Goal: Information Seeking & Learning: Learn about a topic

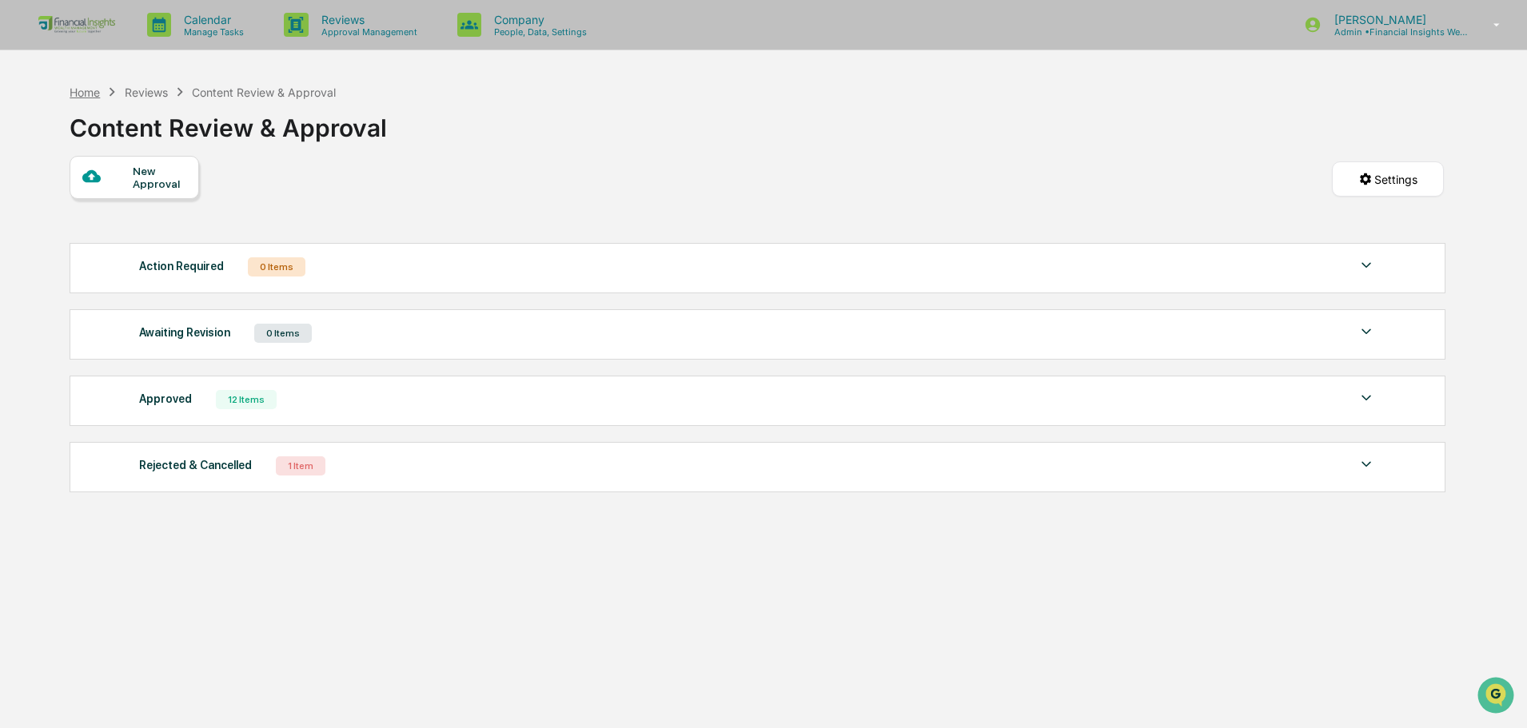
click at [94, 90] on div "Home" at bounding box center [85, 93] width 30 height 14
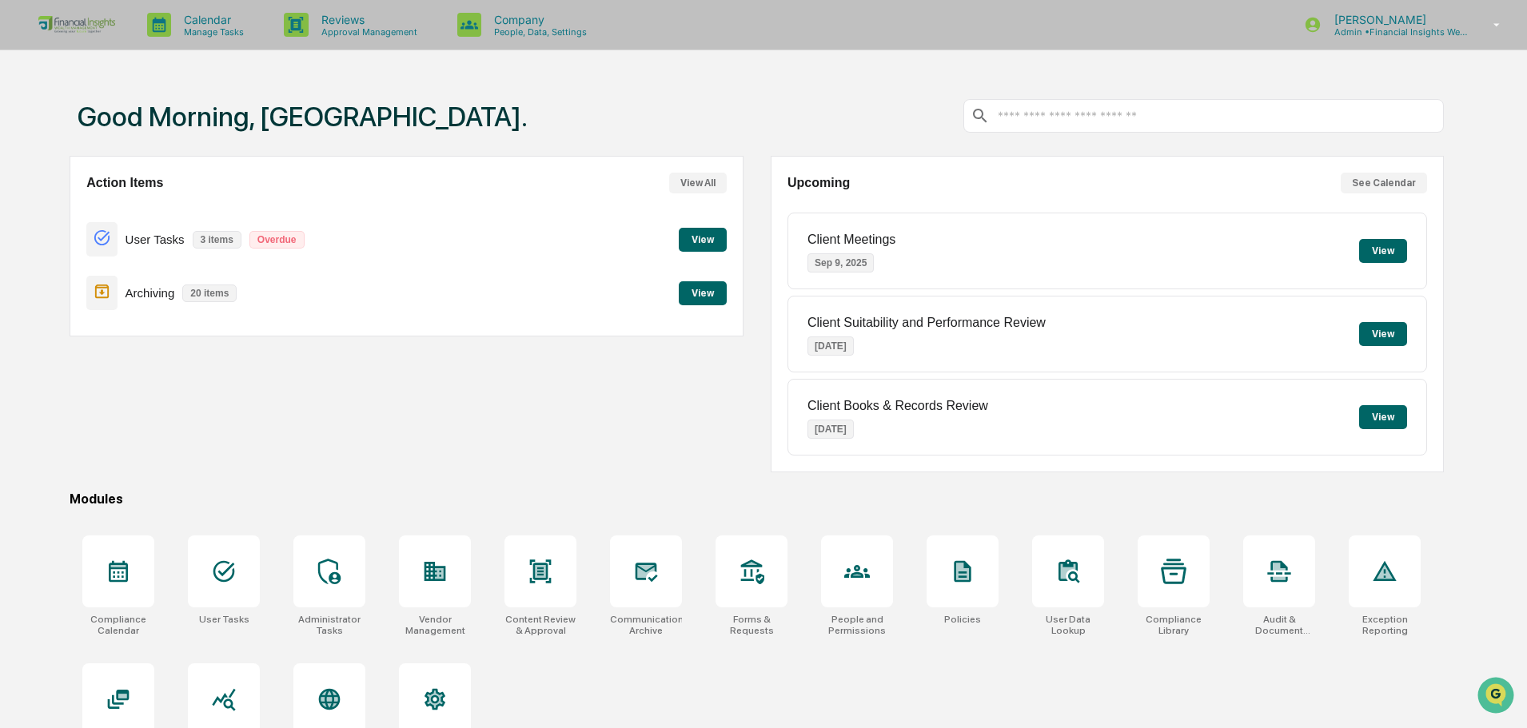
click at [1389, 340] on button "View" at bounding box center [1383, 334] width 48 height 24
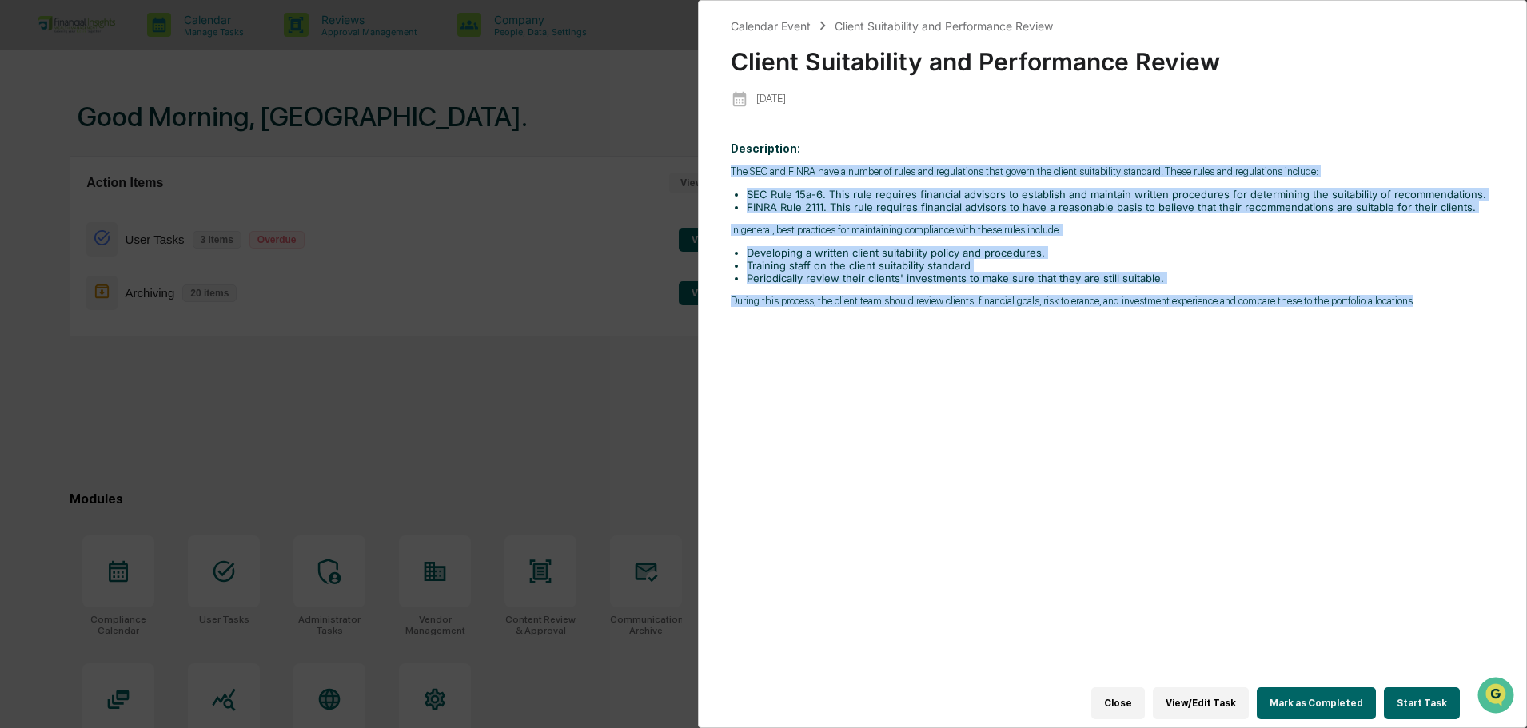
drag, startPoint x: 1254, startPoint y: 155, endPoint x: 1447, endPoint y: 315, distance: 251.0
click at [1447, 315] on div "Description: The SEC and FINRA have a number of rules and regulations that gove…" at bounding box center [1113, 417] width 764 height 572
click at [1430, 304] on p "During this process, the client team should review clients' financial goals, ri…" at bounding box center [1113, 301] width 764 height 12
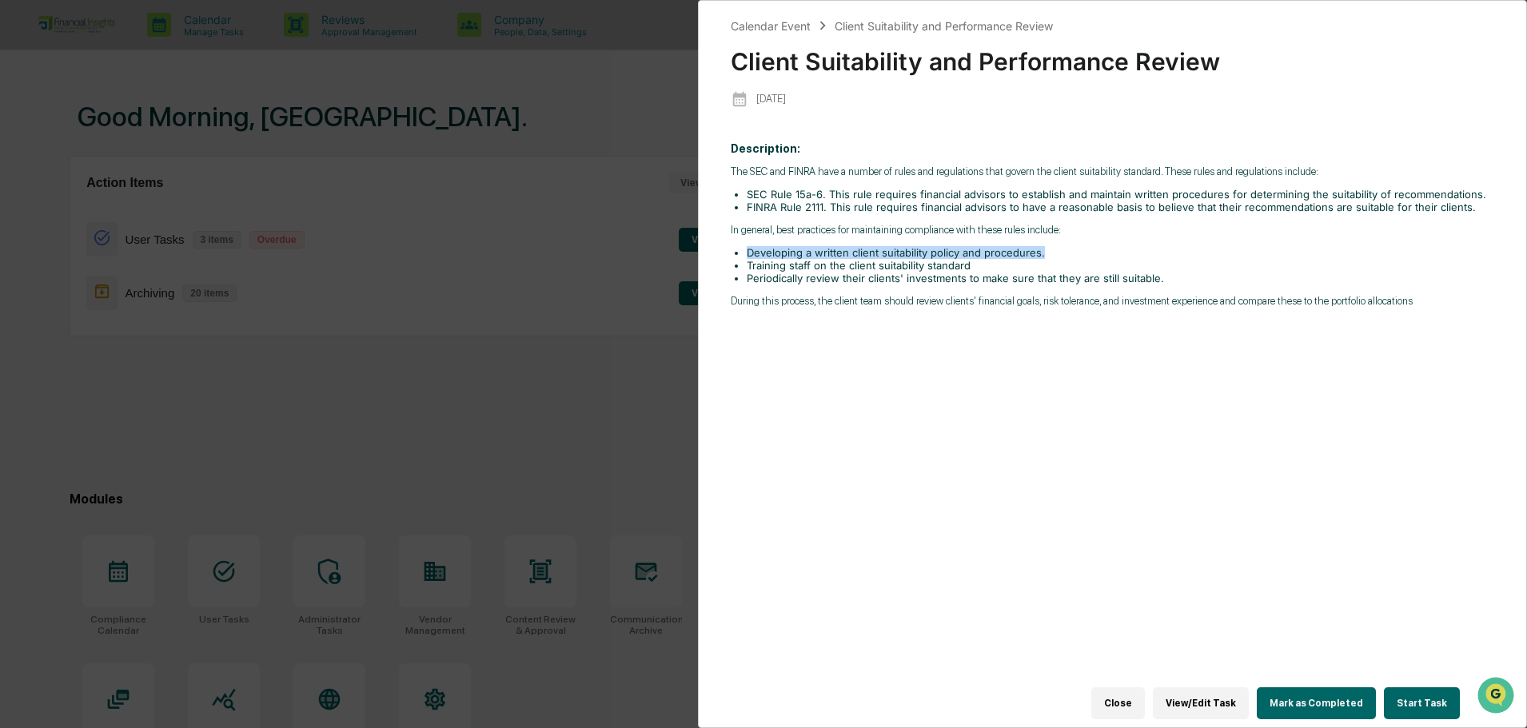
drag, startPoint x: 1462, startPoint y: 214, endPoint x: 1245, endPoint y: 252, distance: 220.7
click at [1245, 252] on div "The SEC and FINRA have a number of rules and regulations that govern the client…" at bounding box center [1113, 236] width 764 height 142
click at [1245, 253] on li "Developing a written client suitability policy and procedures." at bounding box center [1121, 252] width 748 height 13
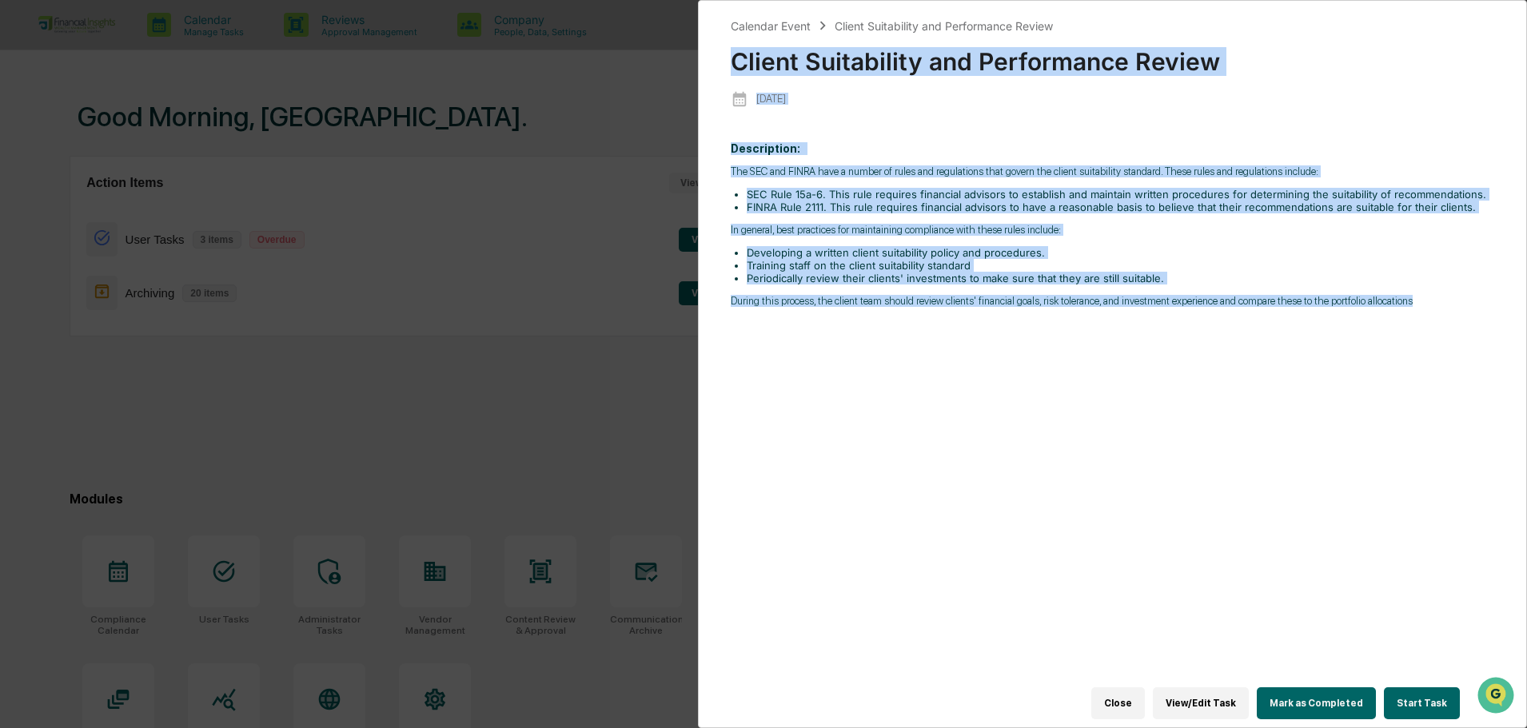
drag, startPoint x: 1425, startPoint y: 301, endPoint x: 727, endPoint y: 68, distance: 736.0
click at [727, 68] on div "Calendar Event Client Suitability and Performance Review Client Suitability and…" at bounding box center [1112, 364] width 829 height 728
copy div "Client Suitability and Performance Review [DATE] Description: The SEC and FINRA…"
click at [1246, 100] on div "[DATE]" at bounding box center [1113, 98] width 764 height 33
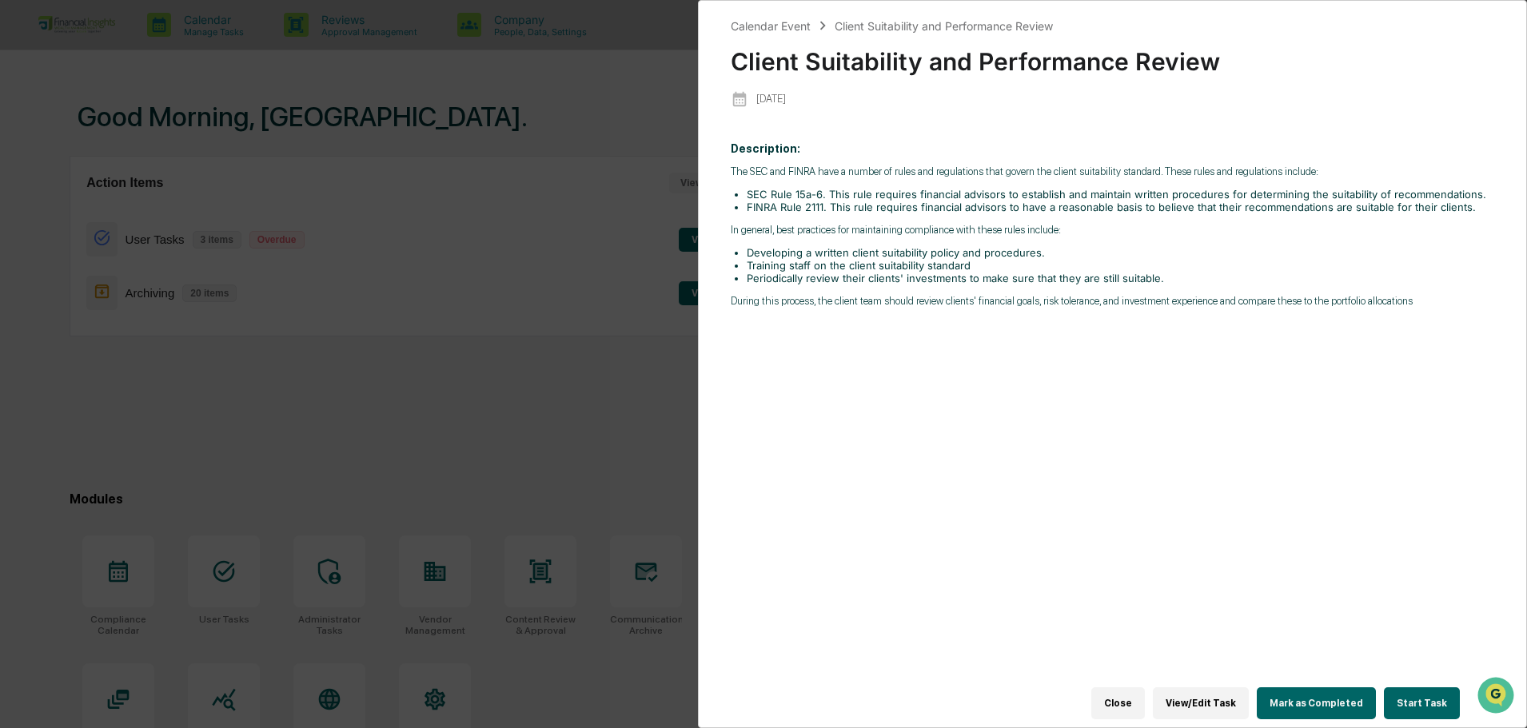
drag, startPoint x: 1152, startPoint y: 702, endPoint x: 1087, endPoint y: 674, distance: 70.5
click at [1145, 701] on button "Close" at bounding box center [1118, 704] width 54 height 32
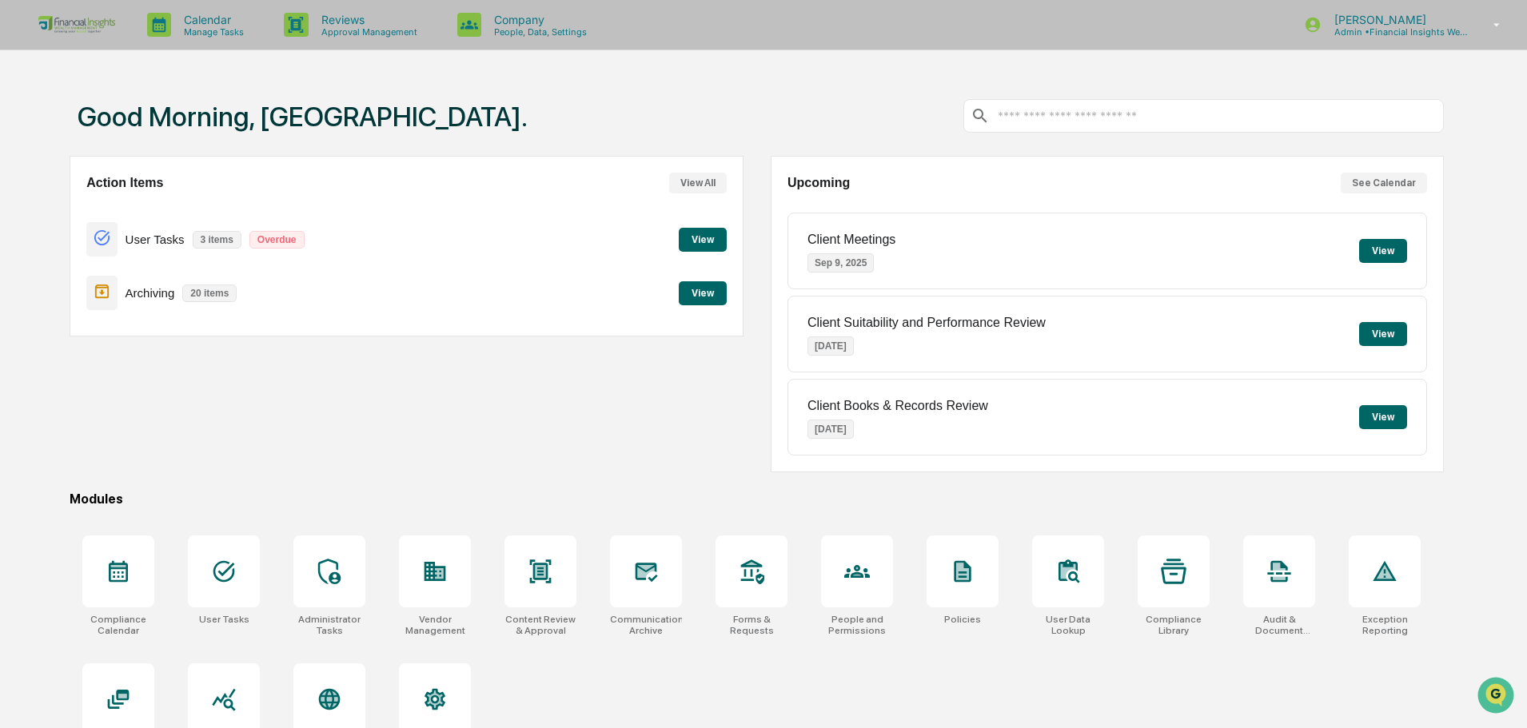
click at [1385, 249] on button "View" at bounding box center [1383, 251] width 48 height 24
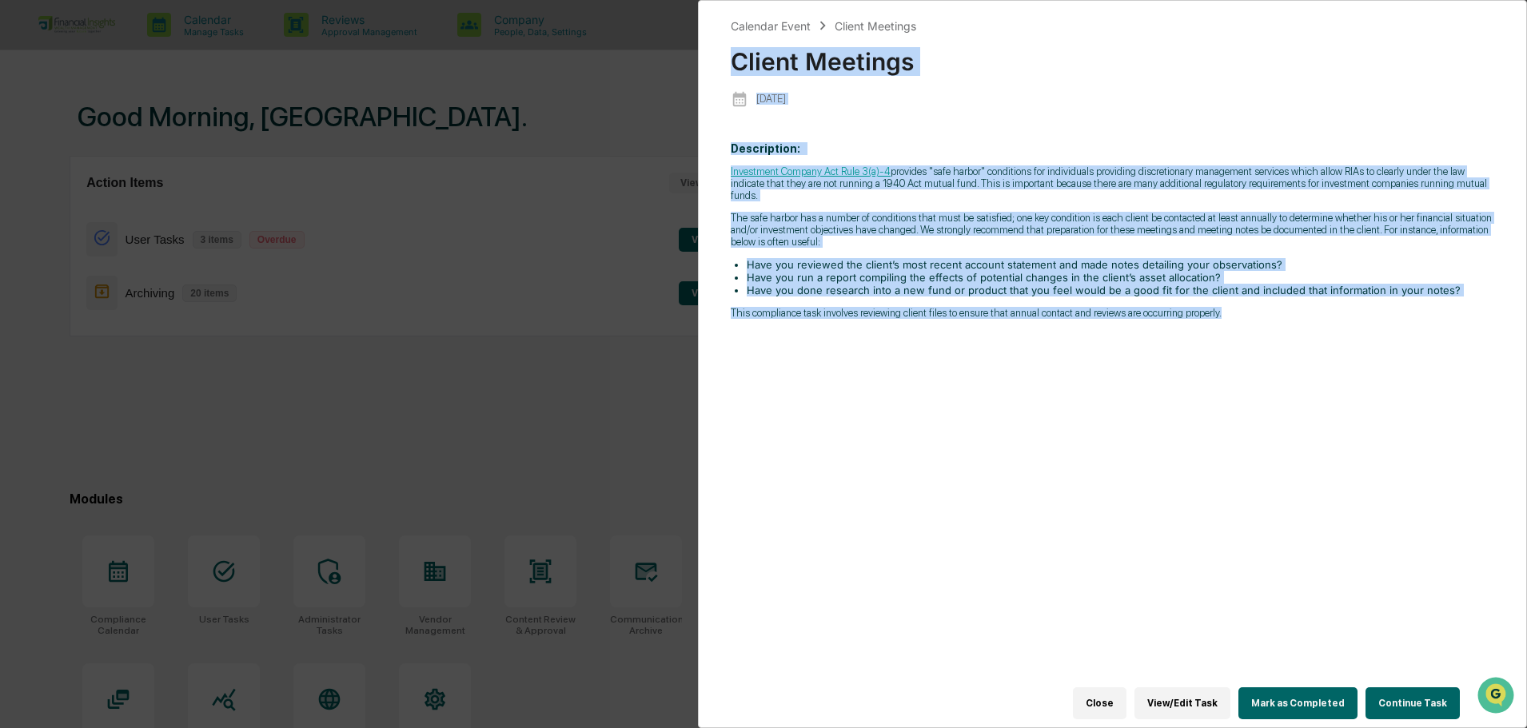
drag, startPoint x: 1267, startPoint y: 321, endPoint x: 709, endPoint y: 66, distance: 613.6
click at [709, 66] on div "Calendar Event Client Meetings Client Meetings [DATE] Description: Investment C…" at bounding box center [1112, 364] width 829 height 728
copy div "Loremi Dolorsit 3296-90-40 Ametconsect: Adipiscing Elitsed Doe Temp 1(i)-9 utla…"
click at [1333, 341] on div "Description: Investment Company Act Rule 3(a)-4 provides "safe harbor" conditio…" at bounding box center [1113, 417] width 764 height 572
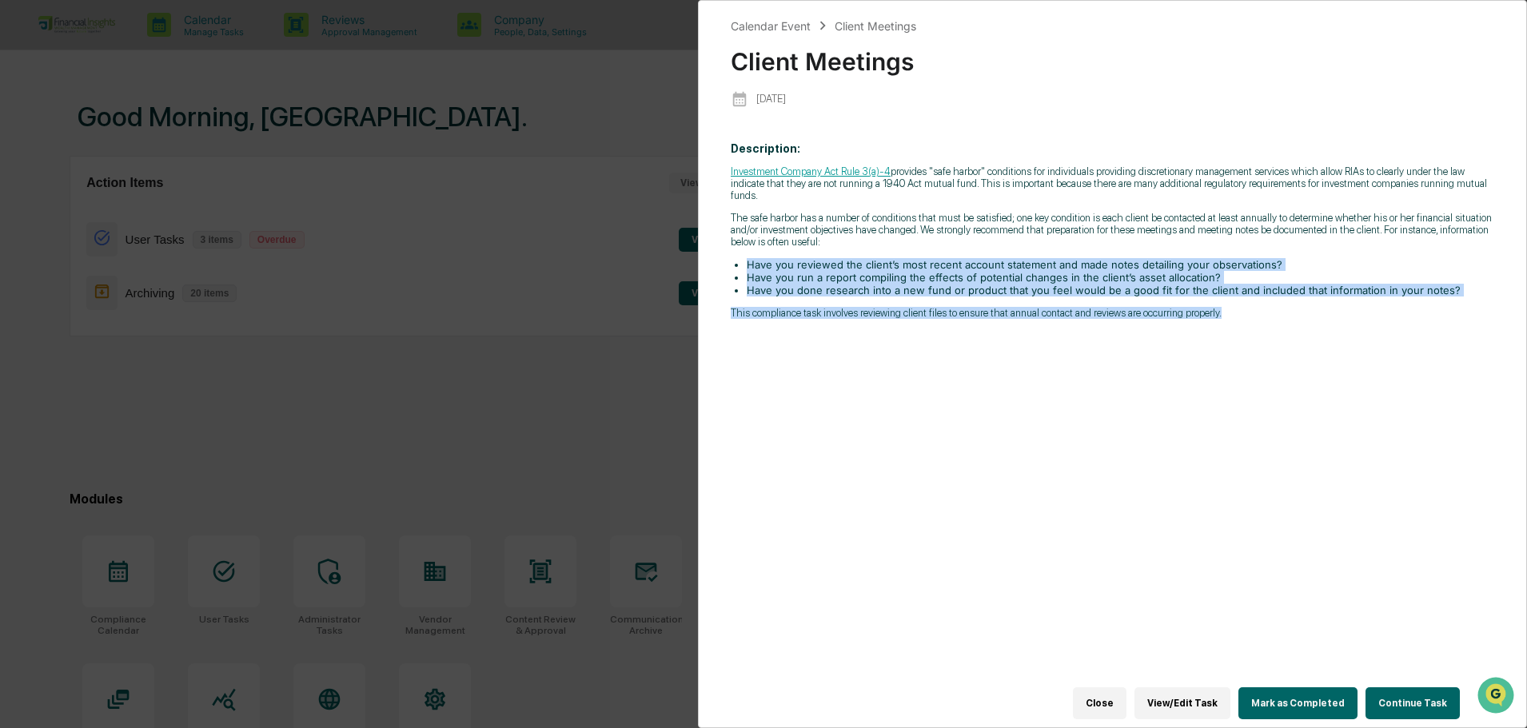
drag, startPoint x: 1075, startPoint y: 237, endPoint x: 1234, endPoint y: 325, distance: 181.8
click at [1232, 325] on div "Description: Investment Company Act Rule 3(a)-4 provides "safe harbor" conditio…" at bounding box center [1113, 417] width 764 height 572
click at [1238, 325] on div "Description: Investment Company Act Rule 3(a)-4 provides "safe harbor" conditio…" at bounding box center [1113, 417] width 764 height 572
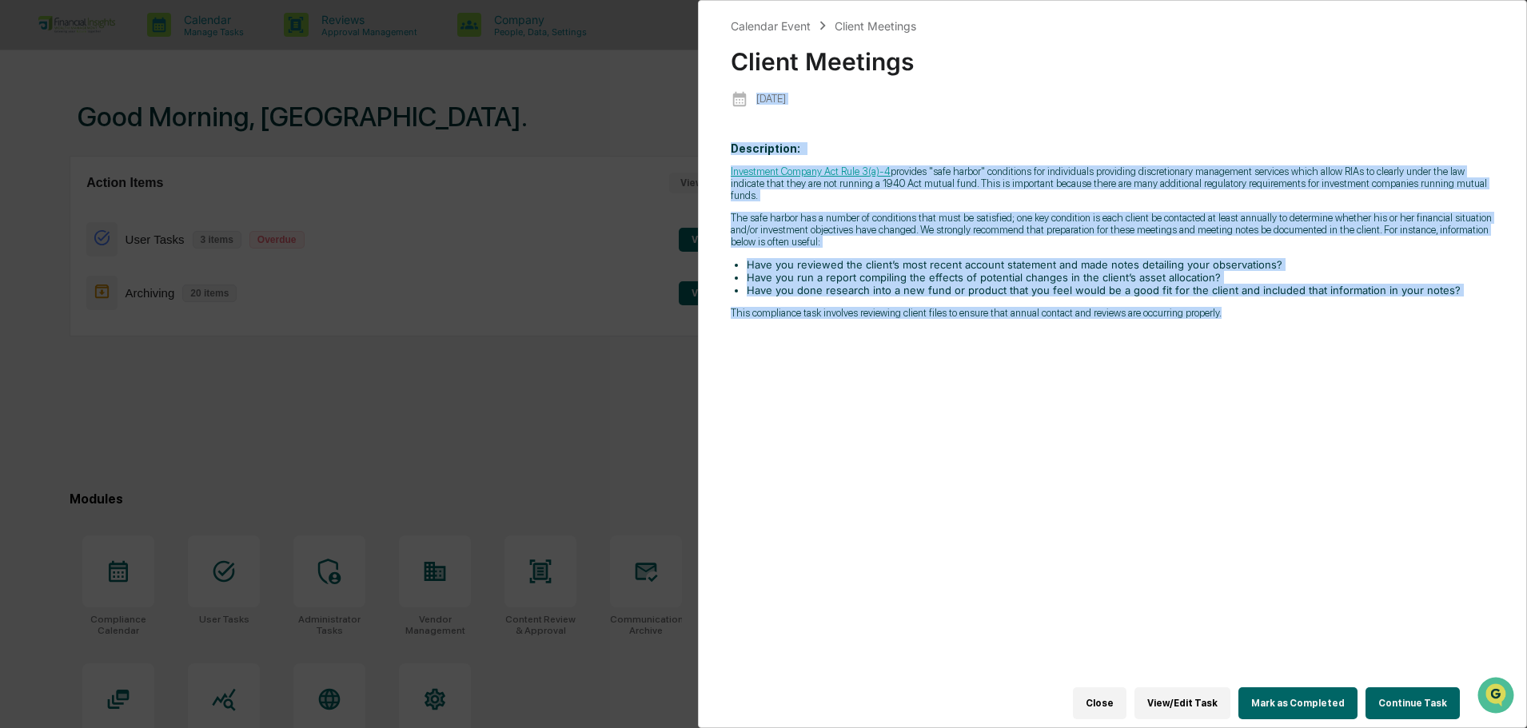
drag, startPoint x: 1256, startPoint y: 317, endPoint x: 1030, endPoint y: 57, distance: 345.1
click at [1030, 57] on div "Calendar Event Client Meetings Client Meetings [DATE] Description: Investment C…" at bounding box center [1113, 360] width 764 height 687
click at [1095, 150] on p "Description: Investment Company Act Rule 3(a)-4 provides "safe harbor" conditio…" at bounding box center [1113, 230] width 764 height 177
